Goal: Check status: Check status

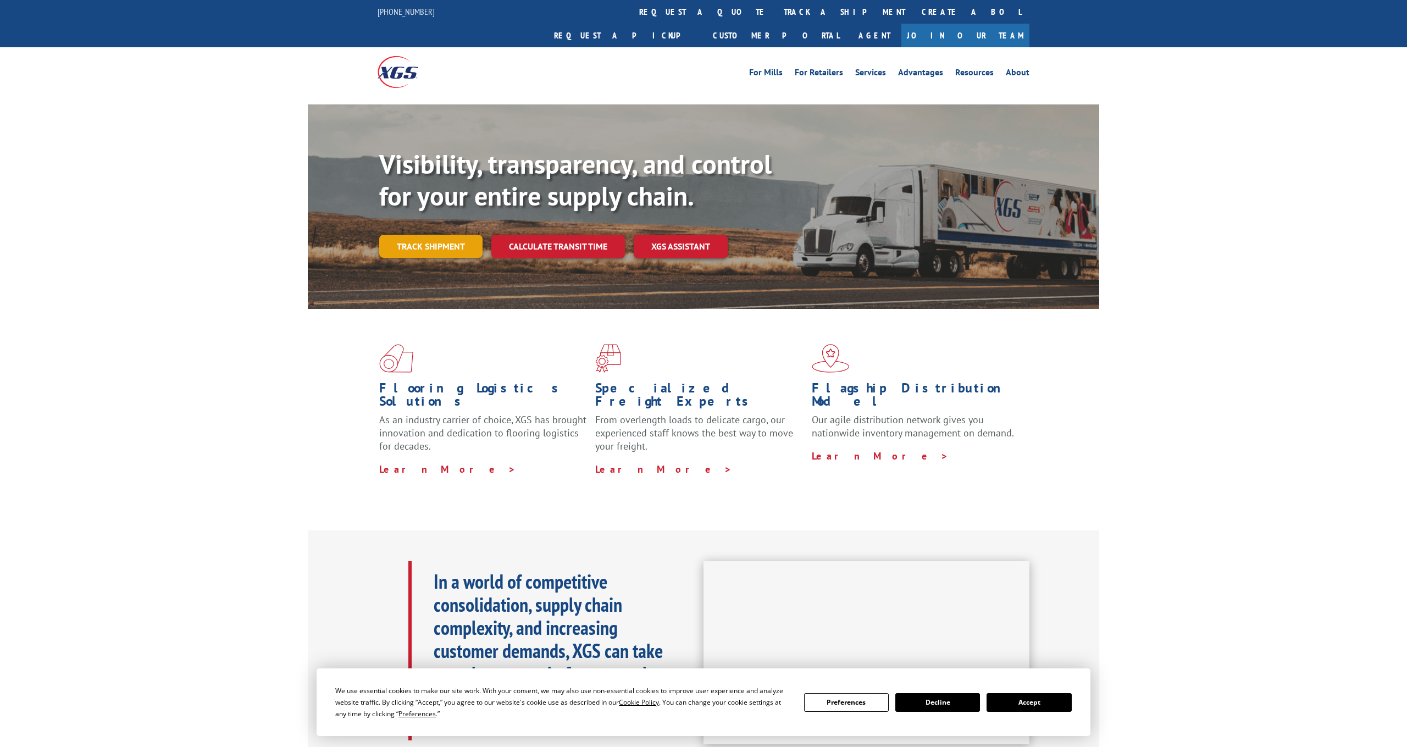
click at [447, 235] on link "Track shipment" at bounding box center [430, 246] width 103 height 23
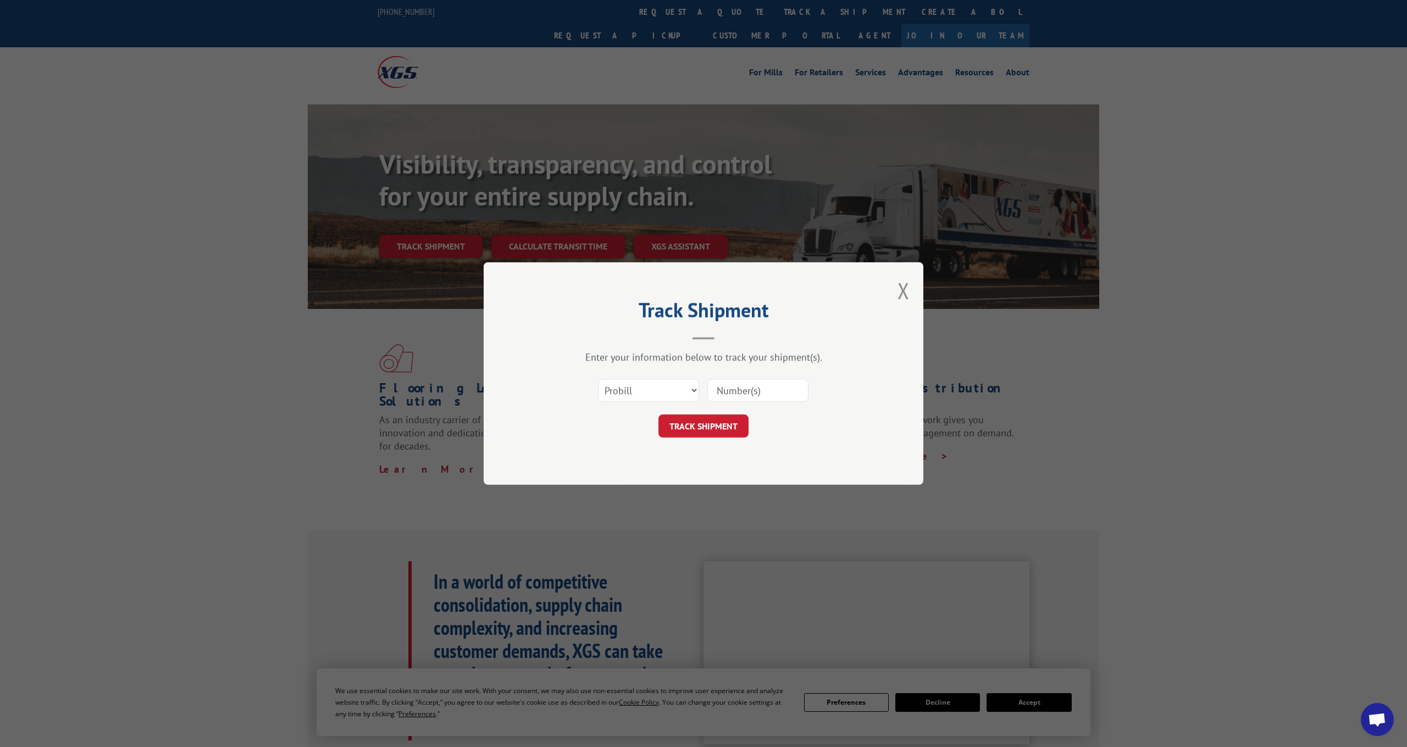
click at [751, 393] on input at bounding box center [757, 390] width 101 height 23
paste input "17504148"
type input "17504148"
click at [714, 420] on button "TRACK SHIPMENT" at bounding box center [703, 425] width 90 height 23
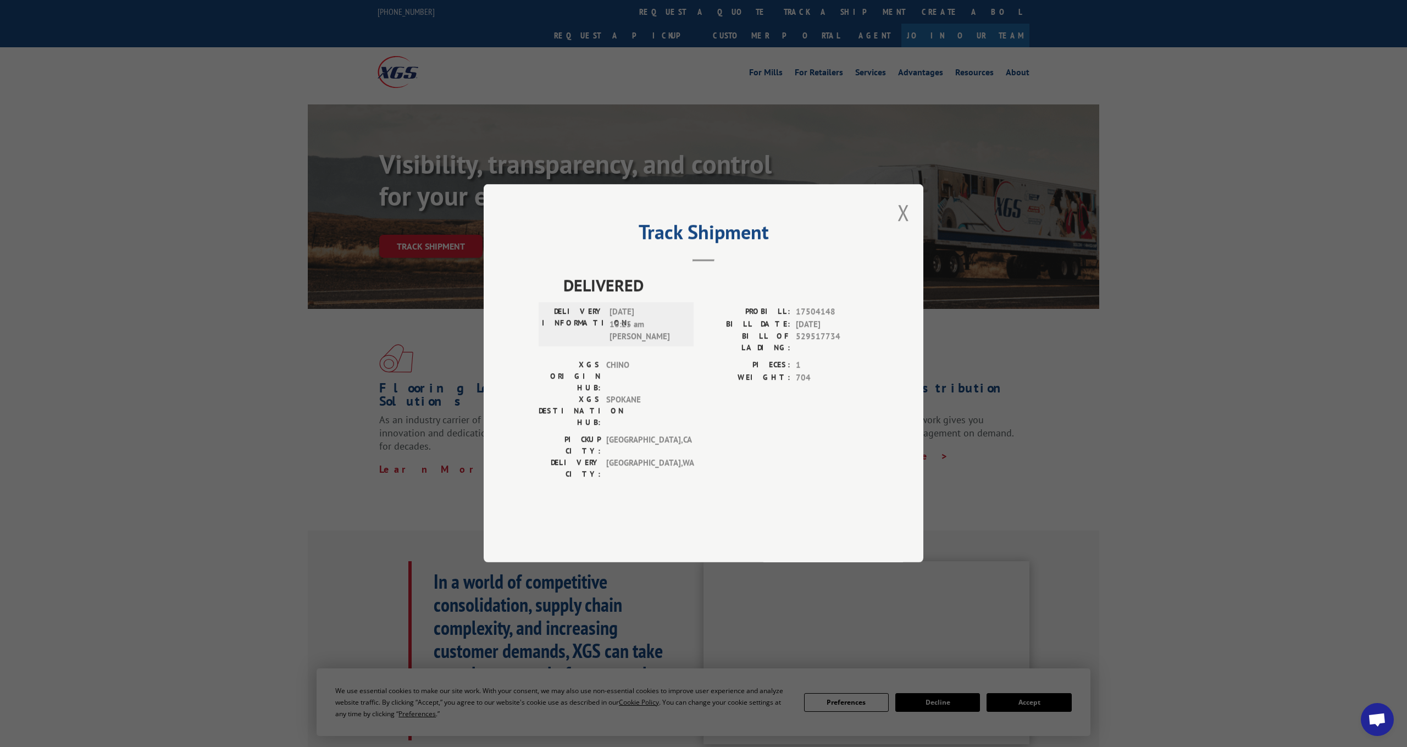
click at [634, 262] on header "Track Shipment" at bounding box center [703, 242] width 330 height 37
click at [906, 227] on button "Close modal" at bounding box center [903, 212] width 12 height 29
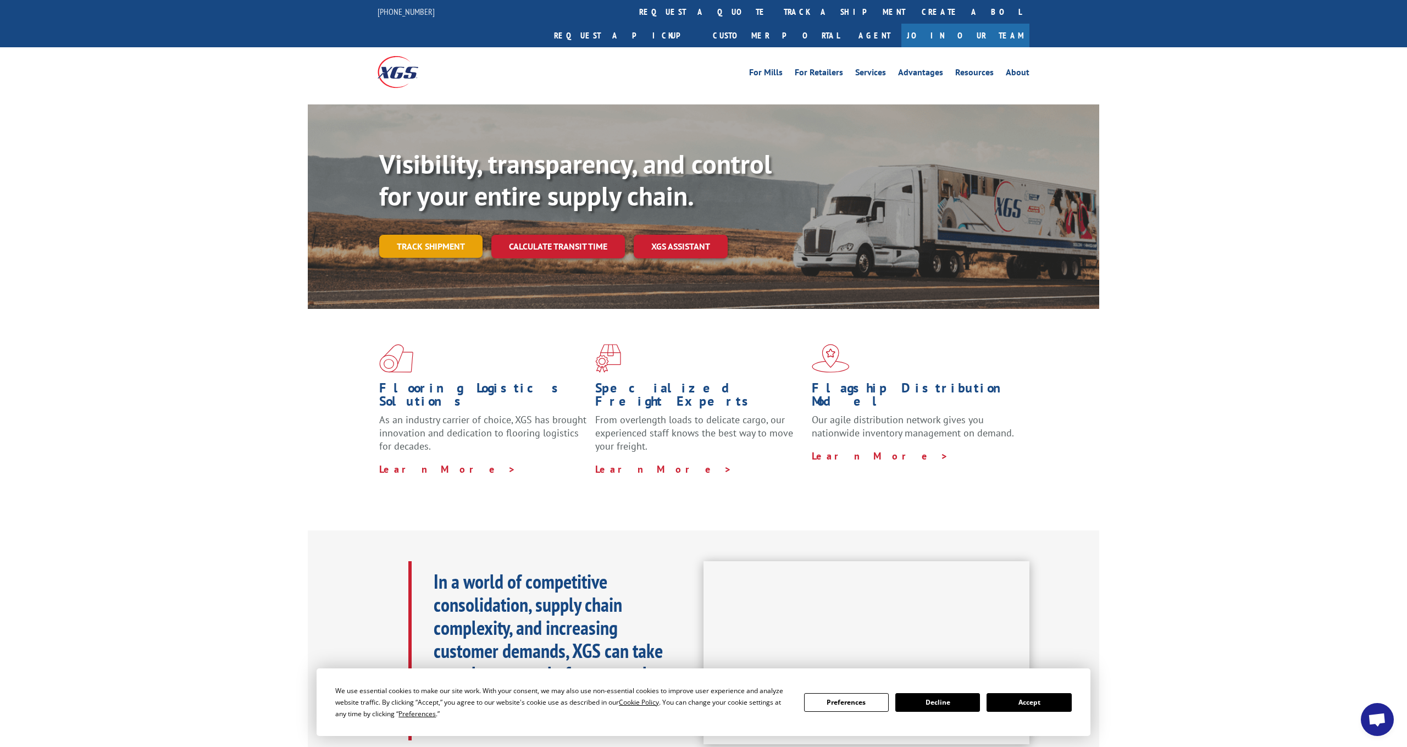
click at [426, 235] on link "Track shipment" at bounding box center [430, 246] width 103 height 23
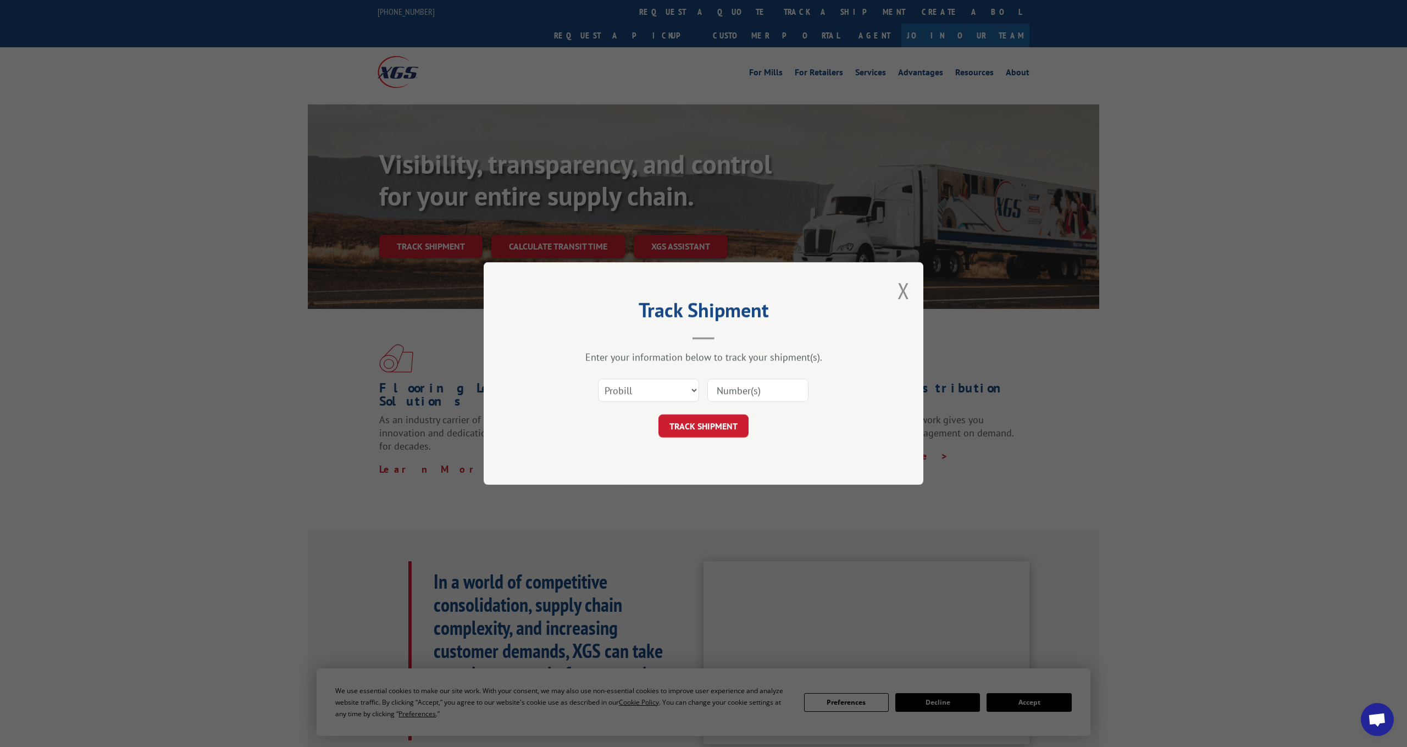
drag, startPoint x: 770, startPoint y: 392, endPoint x: 756, endPoint y: 394, distance: 14.5
click at [761, 392] on input at bounding box center [757, 390] width 101 height 23
paste input "17504136"
type input "17504136"
click at [719, 420] on button "TRACK SHIPMENT" at bounding box center [703, 425] width 90 height 23
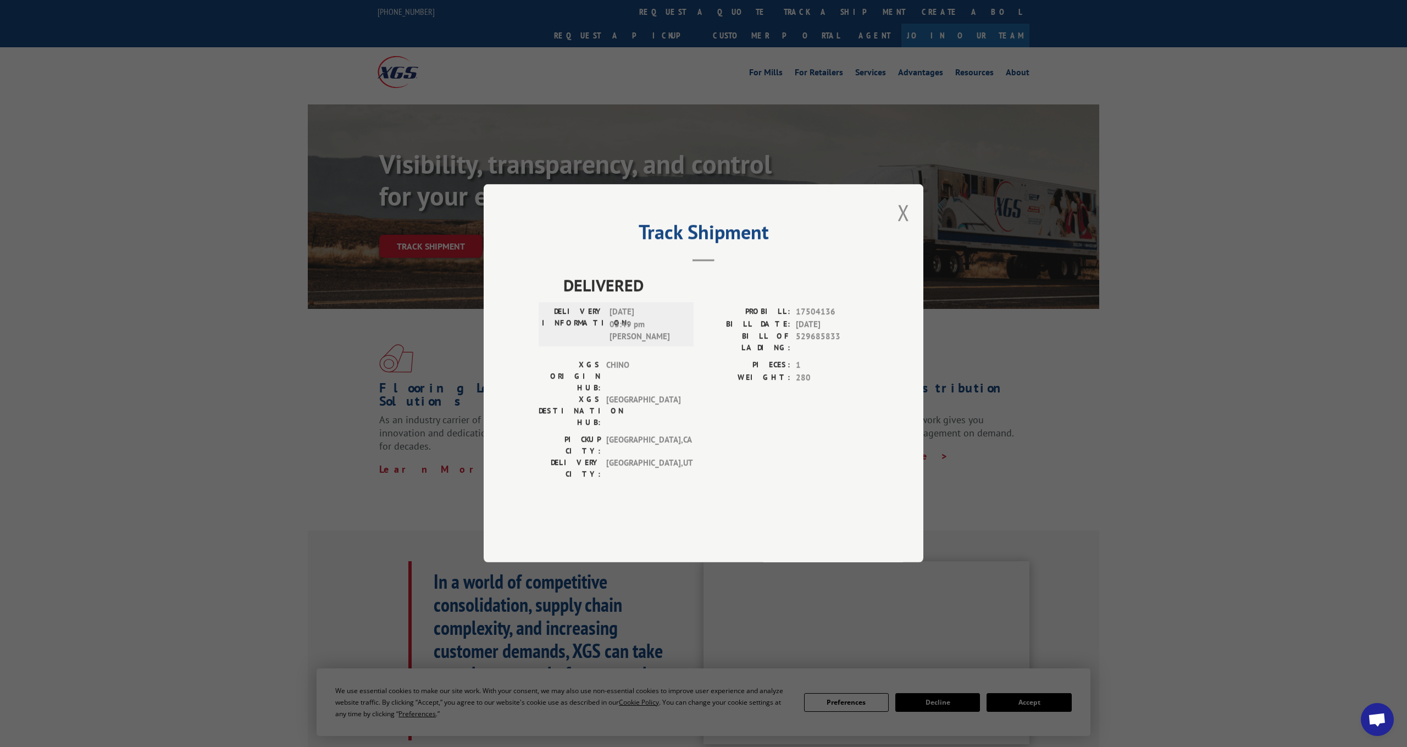
click at [612, 469] on div "DELIVERED DELIVERY INFORMATION: [DATE] 03:49 pm [PERSON_NAME] PROBILL: 17504136…" at bounding box center [703, 394] width 330 height 242
click at [909, 234] on div "Track Shipment DELIVERED DELIVERY INFORMATION: [DATE] 03:49 pm [PERSON_NAME] PR…" at bounding box center [704, 373] width 440 height 378
click at [909, 227] on button "Close modal" at bounding box center [903, 212] width 12 height 29
